Goal: Task Accomplishment & Management: Use online tool/utility

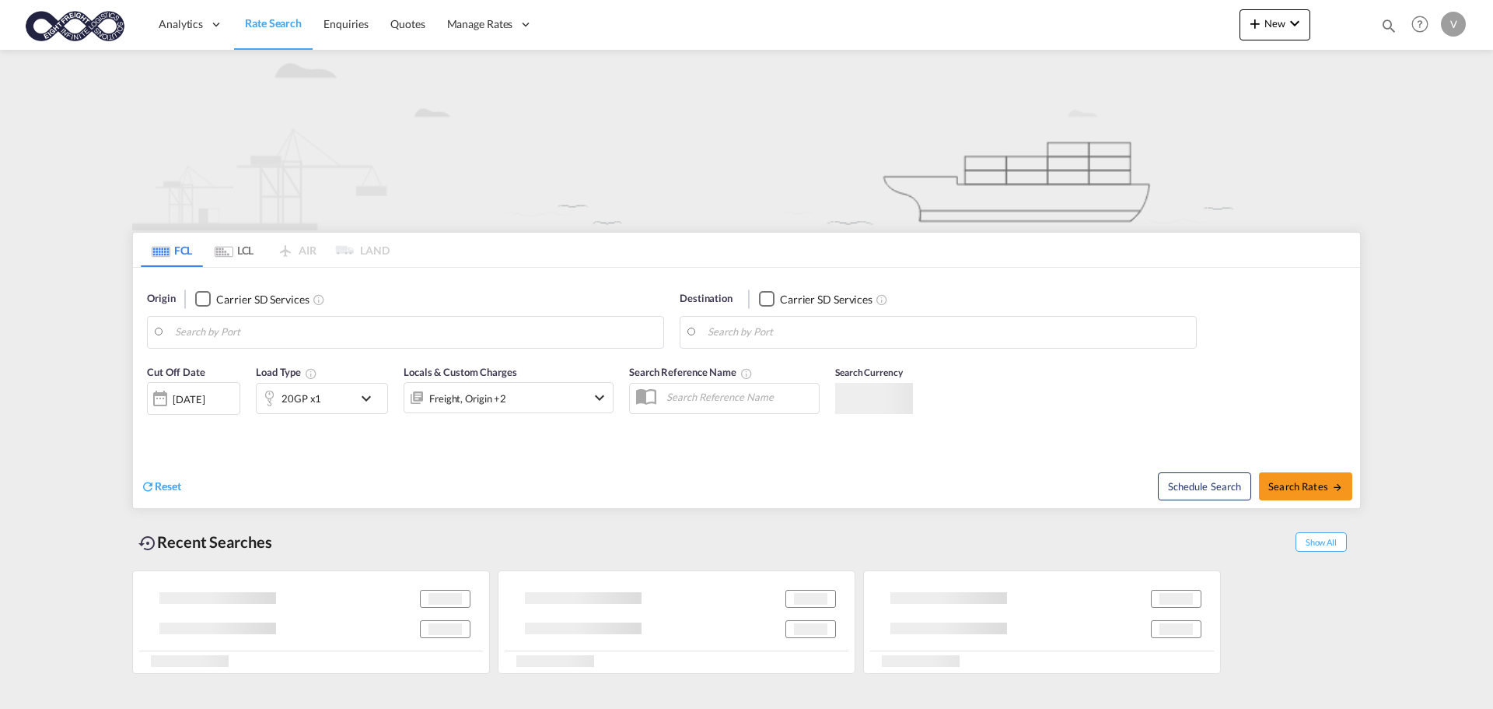
type input "[GEOGRAPHIC_DATA], [GEOGRAPHIC_DATA]"
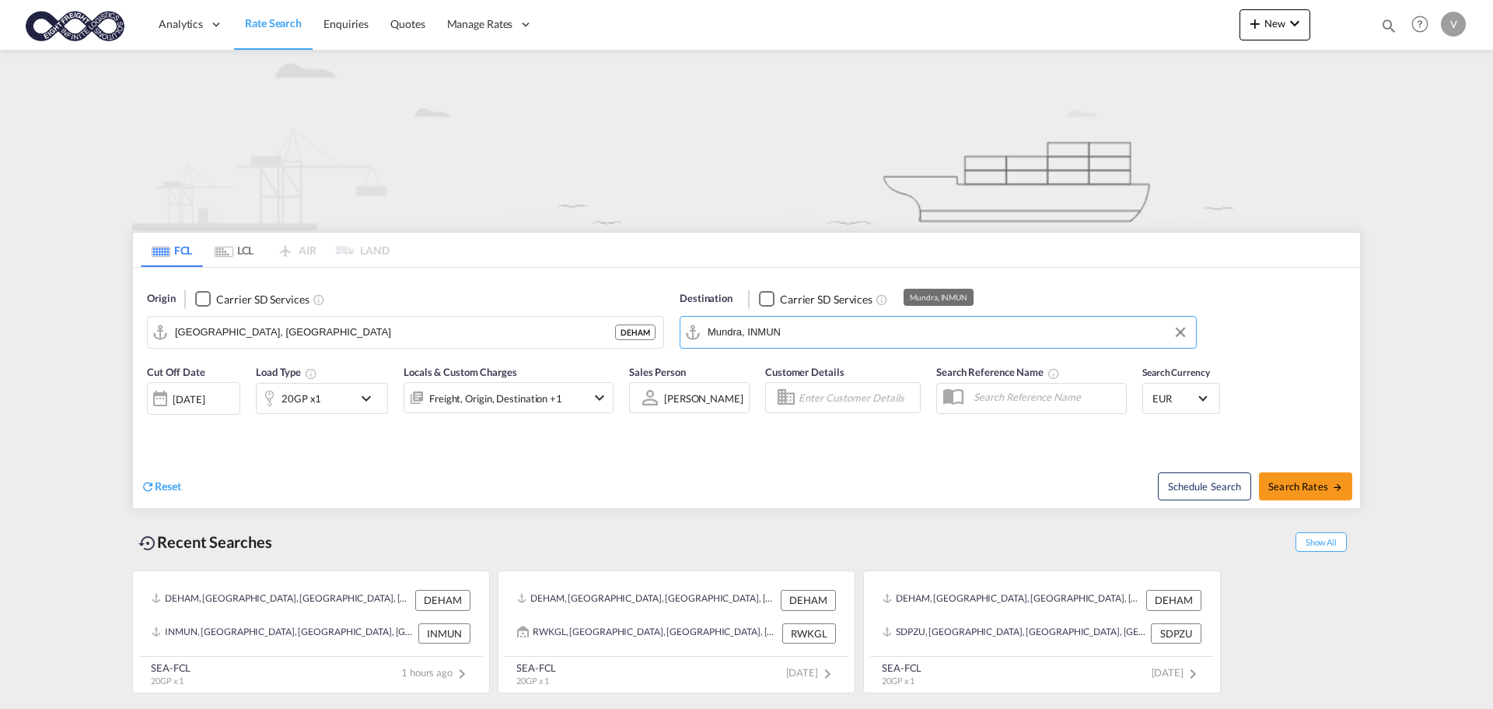
click at [770, 334] on input "Mundra, INMUN" at bounding box center [948, 331] width 481 height 23
click at [761, 301] on div "Checkbox No Ink" at bounding box center [767, 299] width 16 height 16
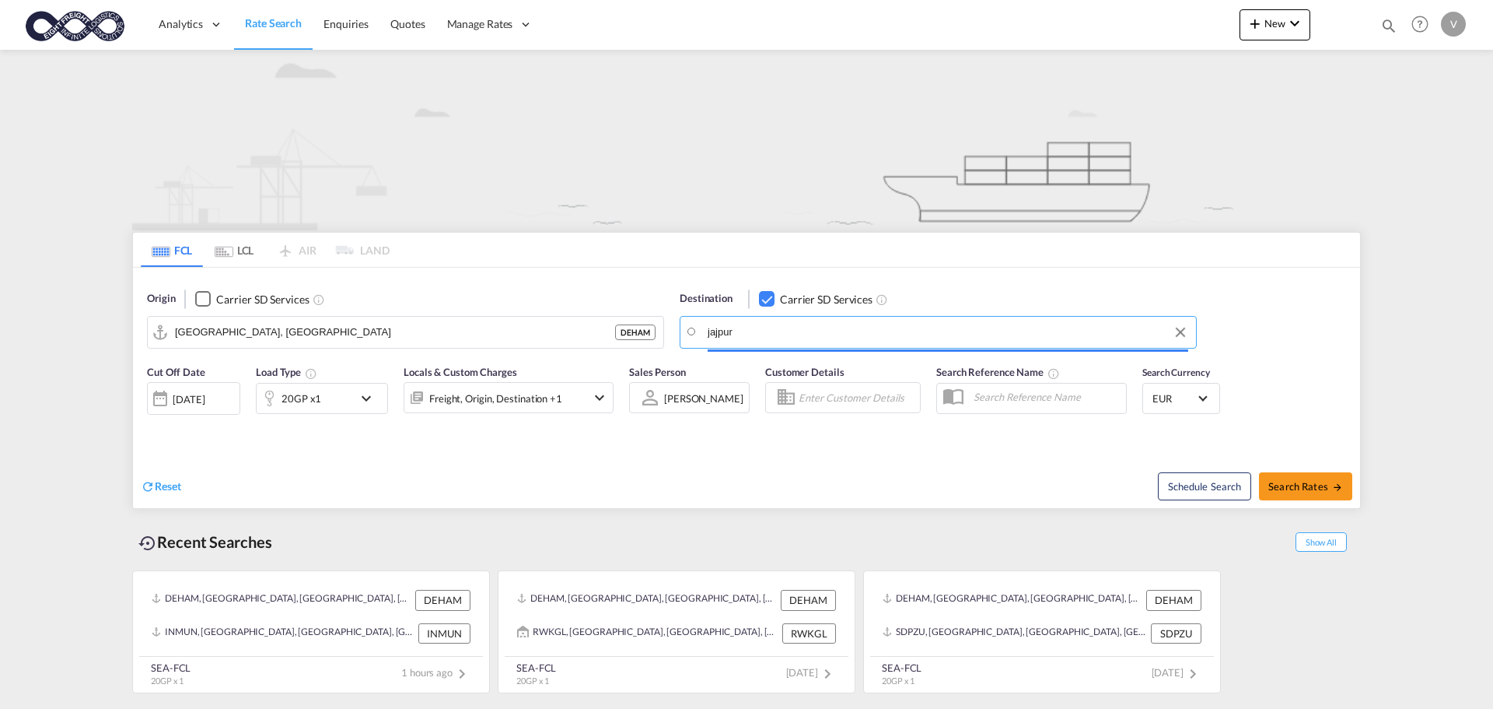
click at [779, 330] on input "jajpur" at bounding box center [948, 331] width 481 height 23
click at [748, 329] on input "Jajp" at bounding box center [948, 331] width 481 height 23
click at [761, 331] on input "Jajp" at bounding box center [948, 331] width 481 height 23
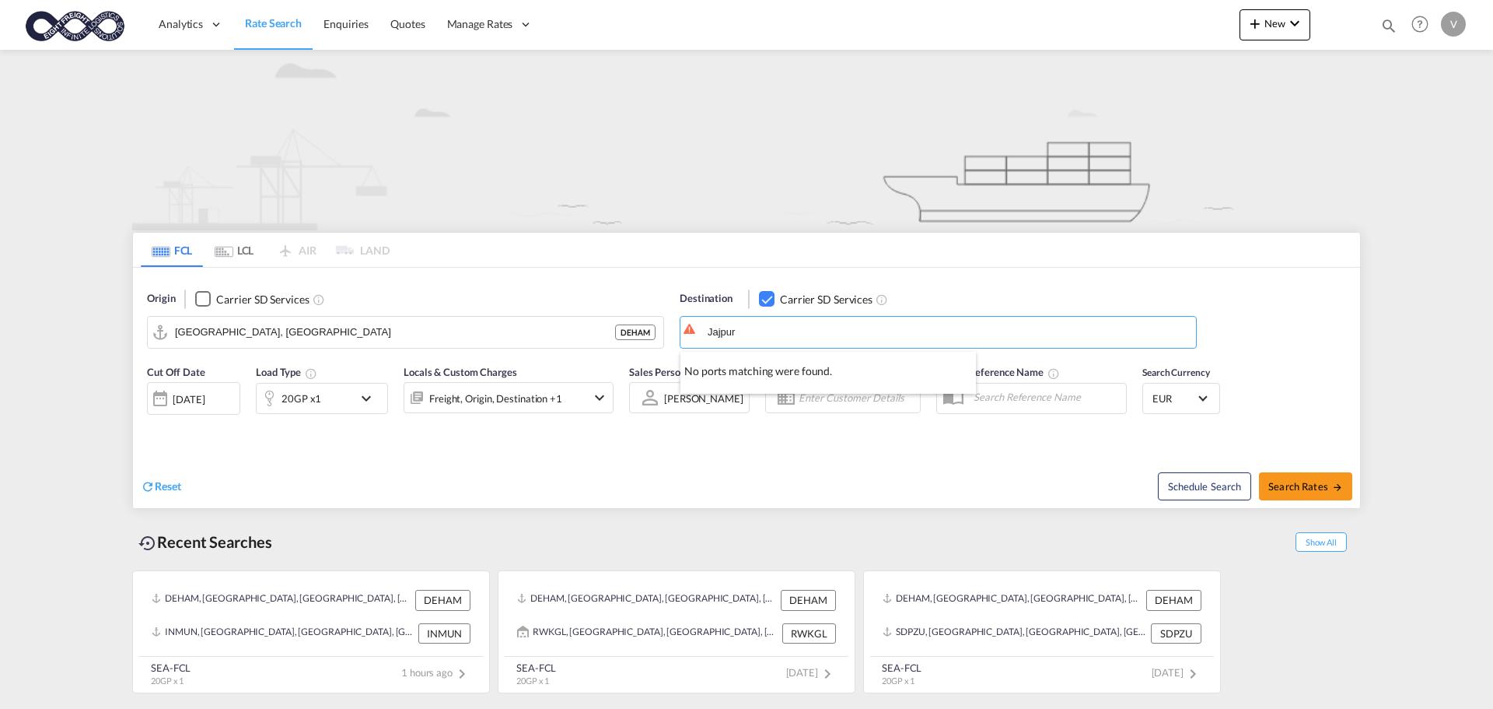
type input "Jajpur"
click at [766, 296] on div "Checkbox No Ink" at bounding box center [767, 299] width 16 height 16
click at [804, 328] on input "Jajpur" at bounding box center [948, 331] width 481 height 23
